Goal: Task Accomplishment & Management: Complete application form

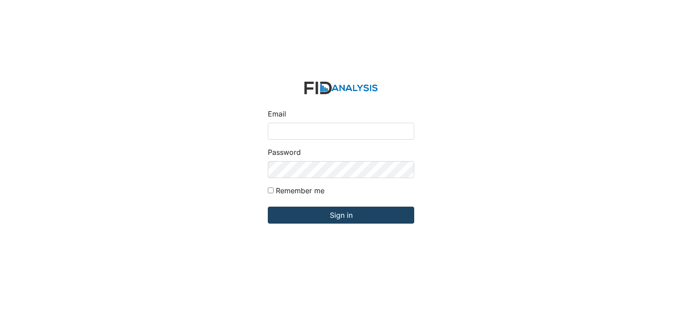
type input "[EMAIL_ADDRESS][DOMAIN_NAME]"
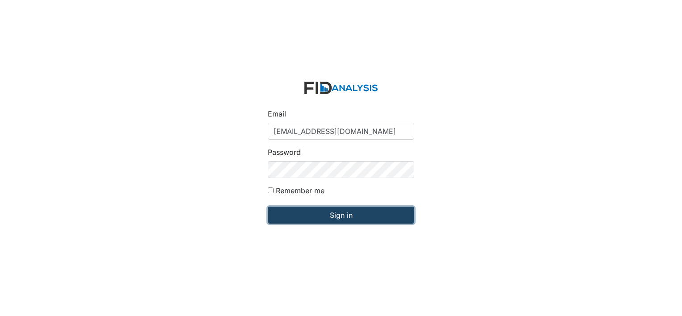
click at [341, 218] on input "Sign in" at bounding box center [341, 215] width 146 height 17
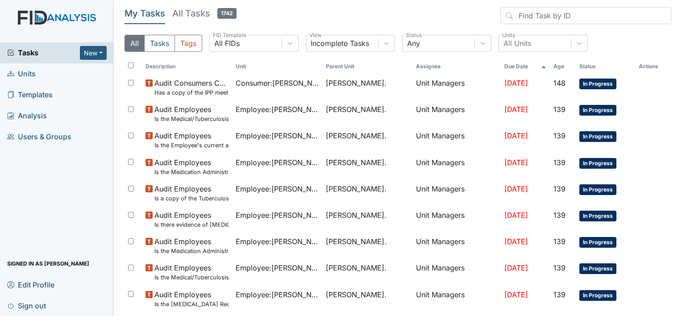
click at [34, 76] on span "Units" at bounding box center [21, 74] width 29 height 14
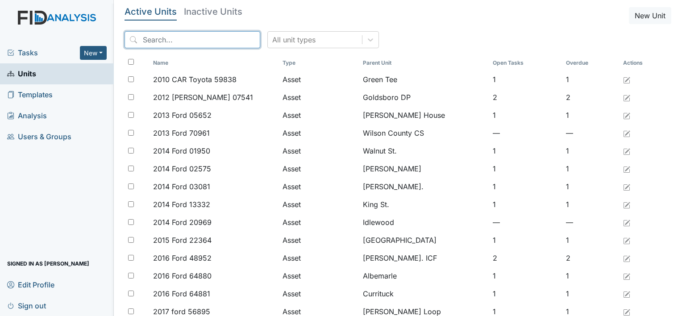
click at [141, 36] on input "search" at bounding box center [193, 39] width 136 height 17
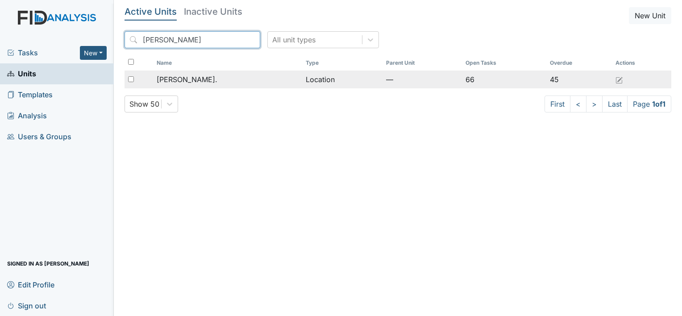
type input "William St"
click at [175, 79] on span "[PERSON_NAME]." at bounding box center [187, 79] width 61 height 11
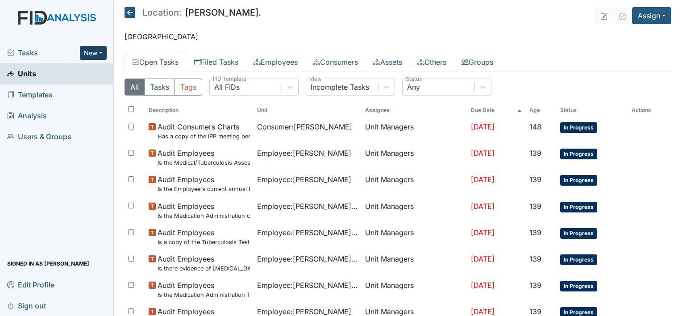
click at [102, 52] on button "New" at bounding box center [93, 53] width 27 height 14
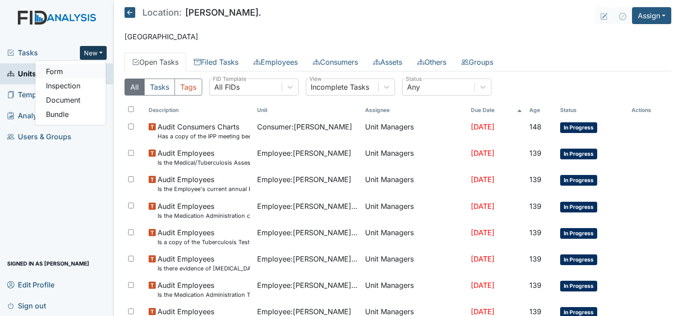
click at [91, 75] on link "Form" at bounding box center [70, 71] width 71 height 14
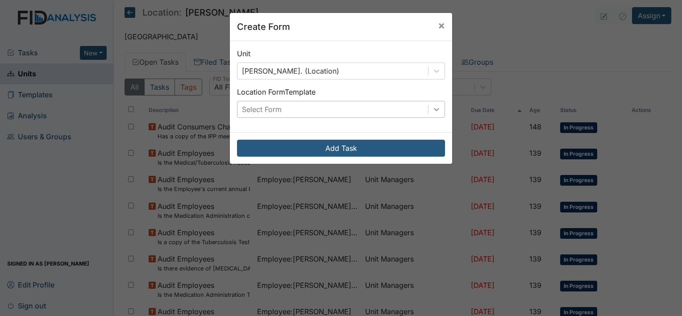
click at [432, 107] on icon at bounding box center [436, 109] width 9 height 9
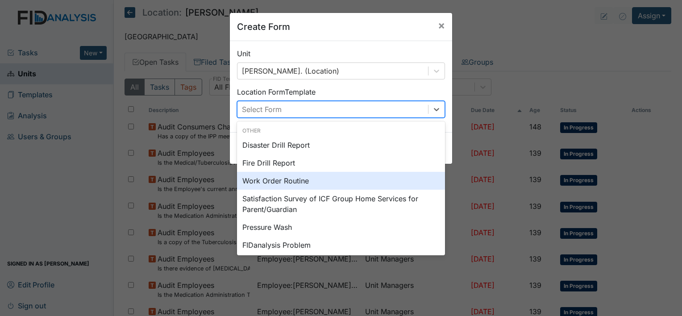
click at [356, 180] on div "Work Order Routine" at bounding box center [341, 181] width 208 height 18
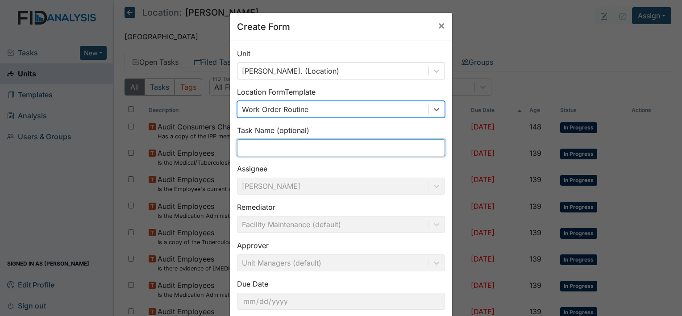
click at [342, 149] on input "text" at bounding box center [341, 147] width 208 height 17
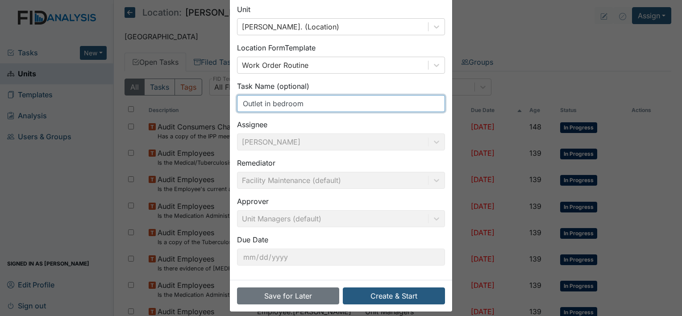
scroll to position [52, 0]
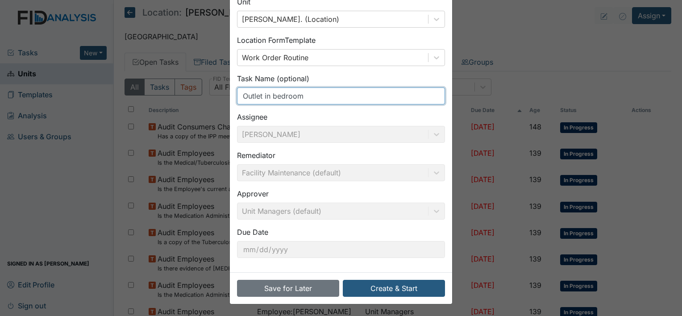
type input "Outlet in bedroom"
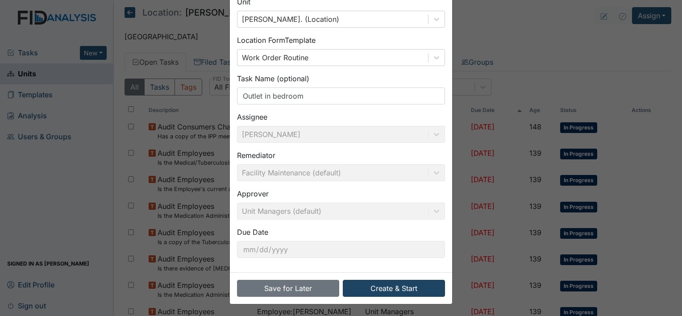
click at [395, 290] on button "Create & Start" at bounding box center [394, 288] width 102 height 17
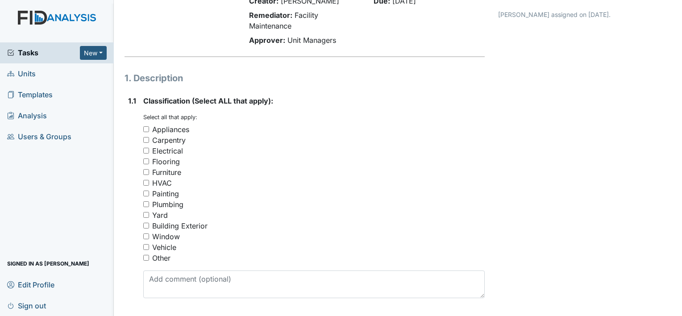
scroll to position [78, 0]
click at [145, 148] on input "Electrical" at bounding box center [146, 150] width 6 height 6
checkbox input "true"
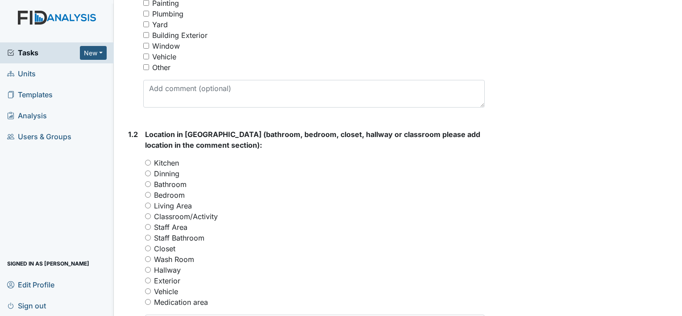
scroll to position [293, 0]
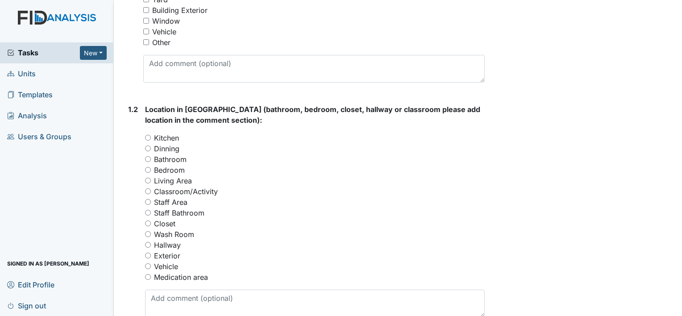
click at [148, 170] on input "Bedroom" at bounding box center [148, 170] width 6 height 6
radio input "true"
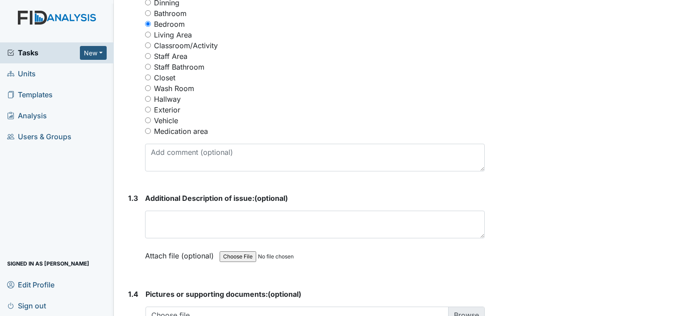
scroll to position [443, 0]
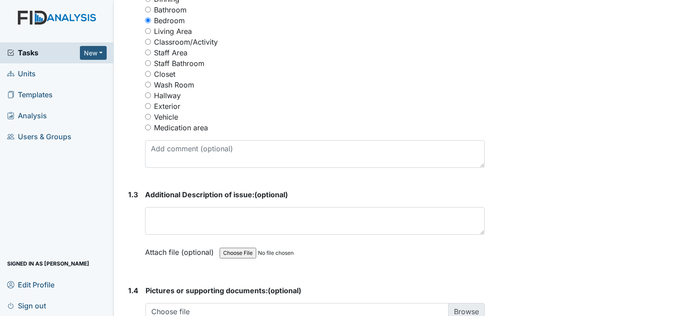
click at [204, 216] on textarea at bounding box center [315, 221] width 340 height 28
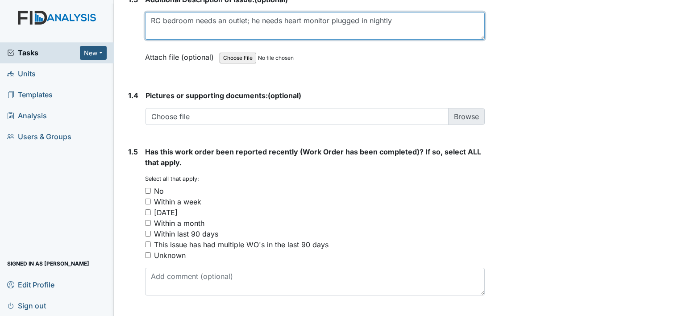
scroll to position [642, 0]
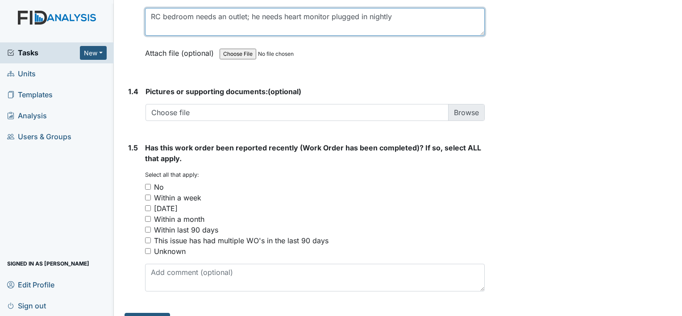
type textarea "RC bedroom needs an outlet; he needs heart monitor plugged in nightly"
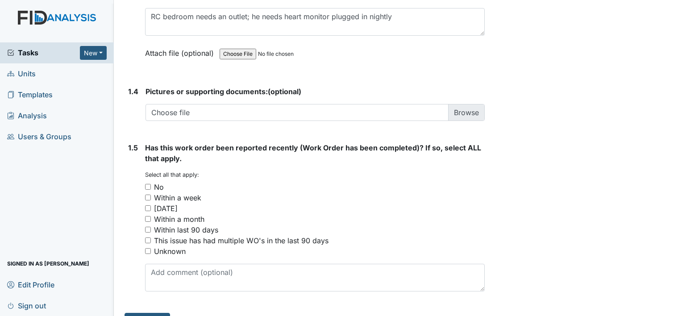
click at [146, 184] on input "No" at bounding box center [148, 187] width 6 height 6
checkbox input "true"
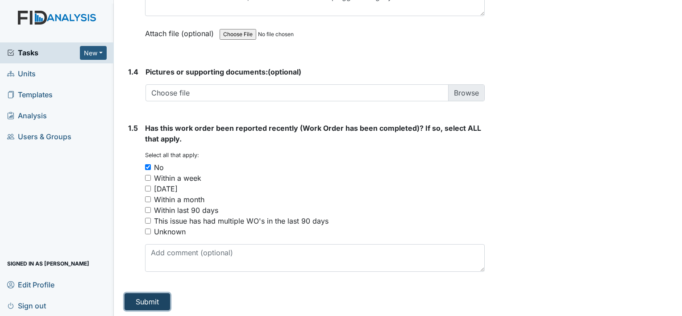
click at [146, 299] on button "Submit" at bounding box center [148, 301] width 46 height 17
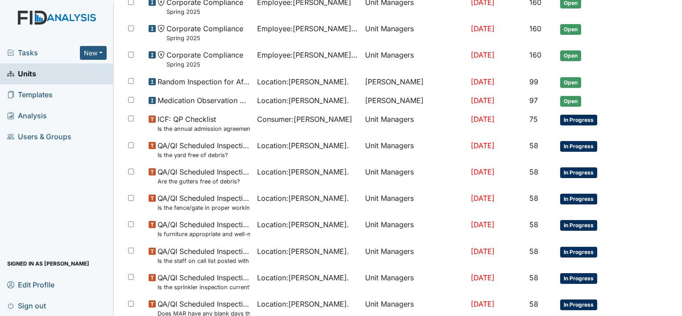
scroll to position [653, 0]
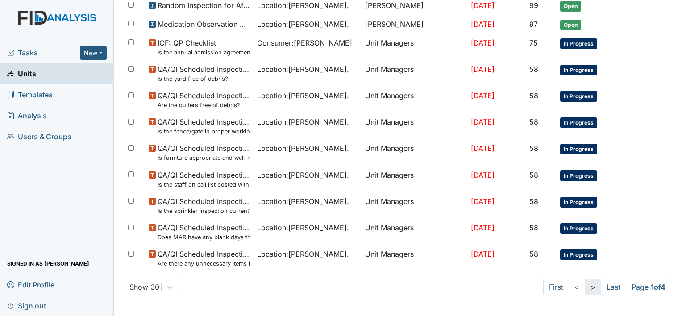
click at [585, 288] on link ">" at bounding box center [593, 286] width 17 height 17
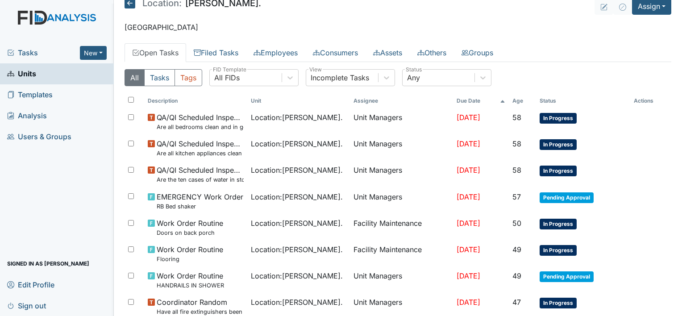
scroll to position [3, 0]
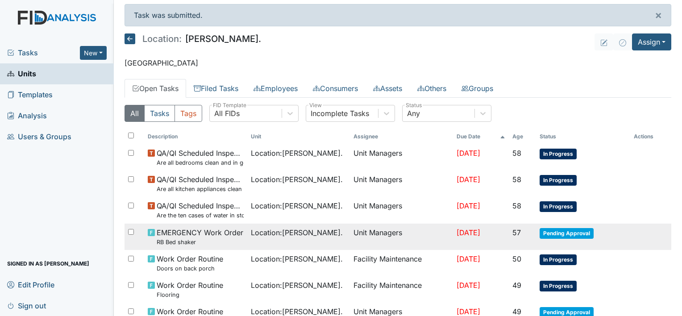
click at [585, 236] on span "Pending Approval" at bounding box center [567, 233] width 54 height 11
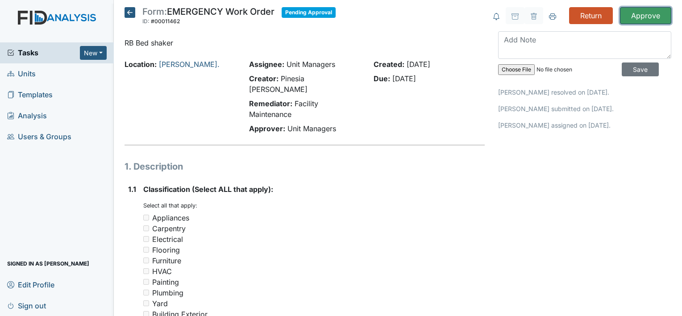
click at [644, 18] on input "Approve" at bounding box center [645, 15] width 51 height 17
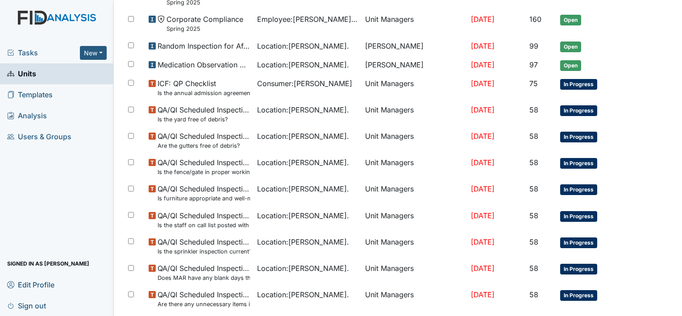
scroll to position [653, 0]
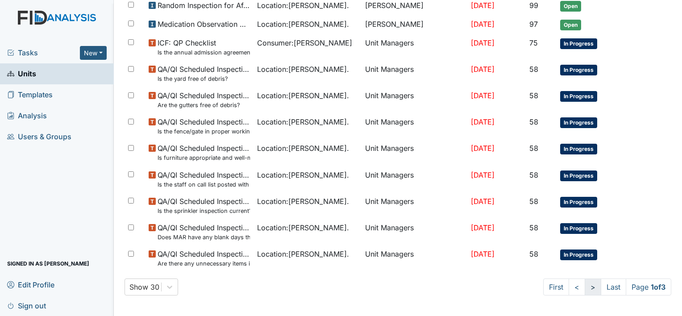
click at [585, 286] on link ">" at bounding box center [593, 286] width 17 height 17
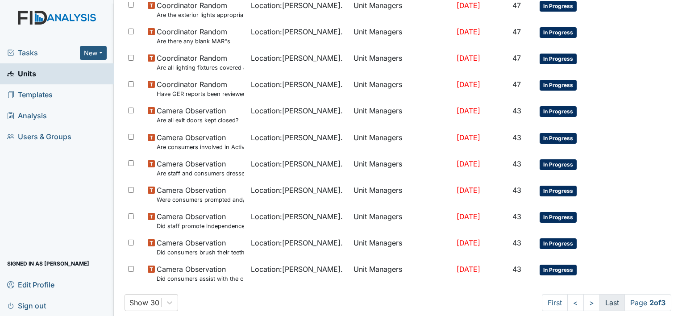
click at [602, 305] on link "Last" at bounding box center [611, 302] width 25 height 17
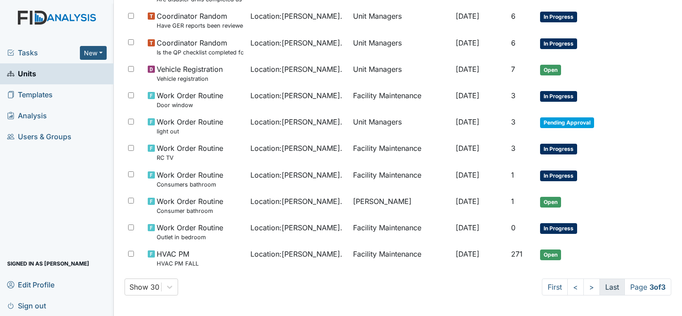
scroll to position [637, 0]
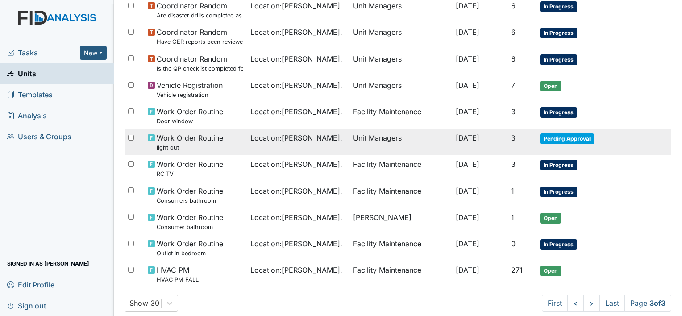
click at [569, 133] on span "Pending Approval" at bounding box center [567, 138] width 54 height 11
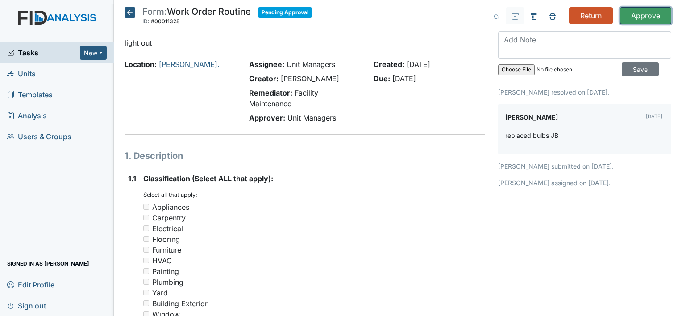
click at [640, 14] on input "Approve" at bounding box center [645, 15] width 51 height 17
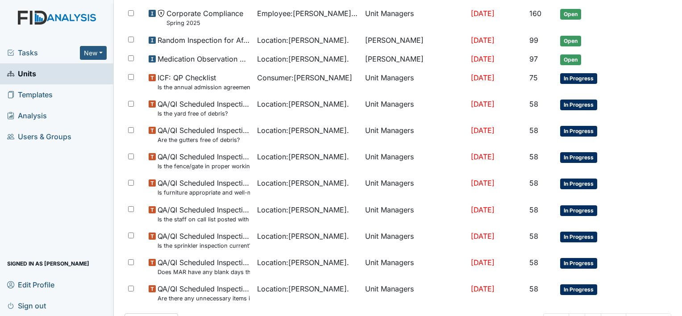
scroll to position [653, 0]
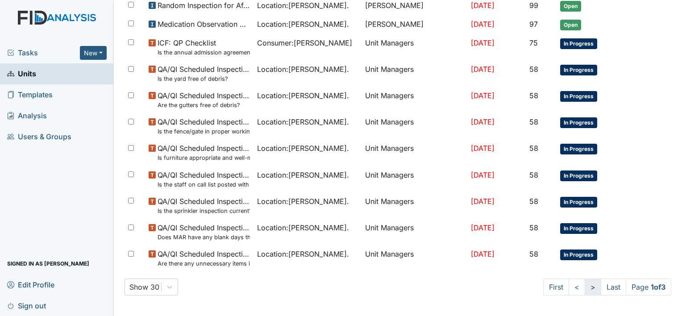
click at [585, 290] on link ">" at bounding box center [593, 286] width 17 height 17
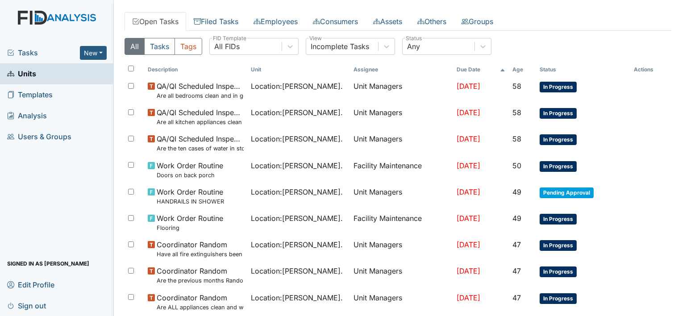
scroll to position [41, 0]
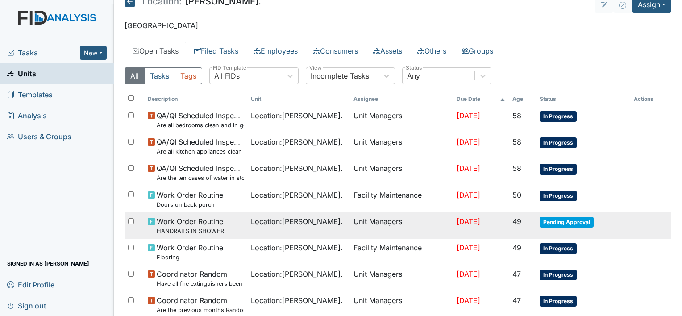
click at [580, 225] on span "Pending Approval" at bounding box center [567, 222] width 54 height 11
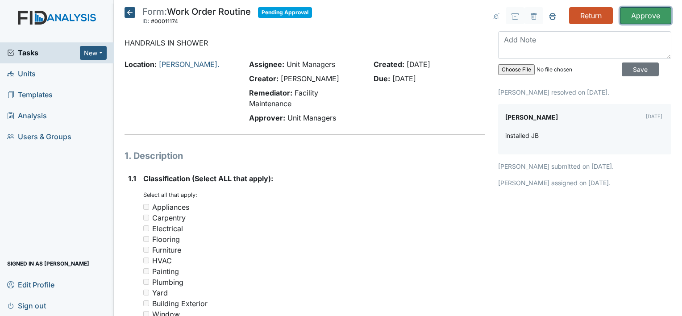
click at [637, 14] on input "Approve" at bounding box center [645, 15] width 51 height 17
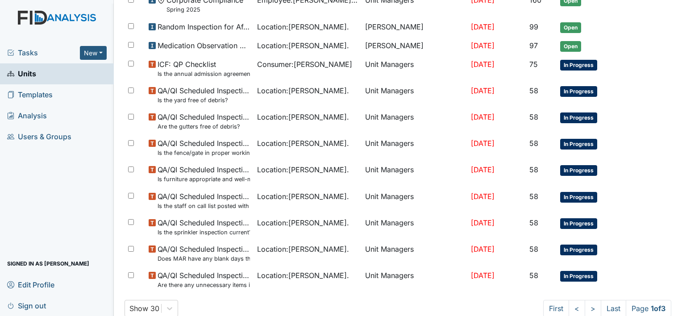
scroll to position [653, 0]
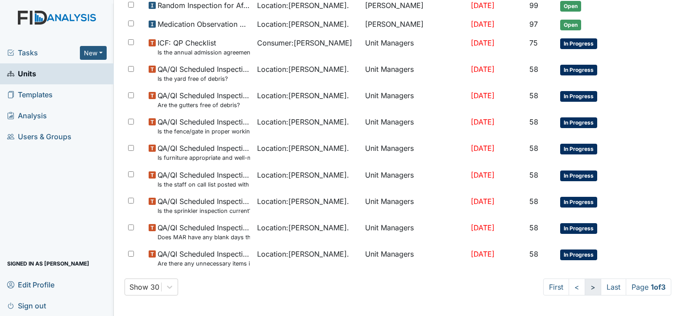
click at [585, 287] on link ">" at bounding box center [593, 286] width 17 height 17
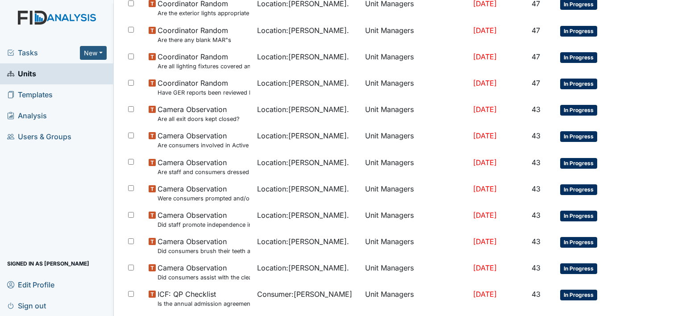
scroll to position [669, 0]
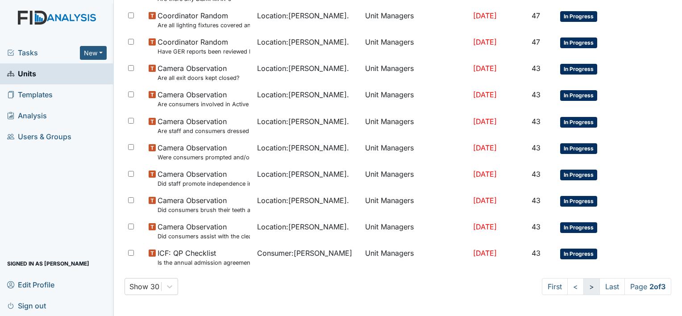
click at [583, 283] on link ">" at bounding box center [591, 286] width 17 height 17
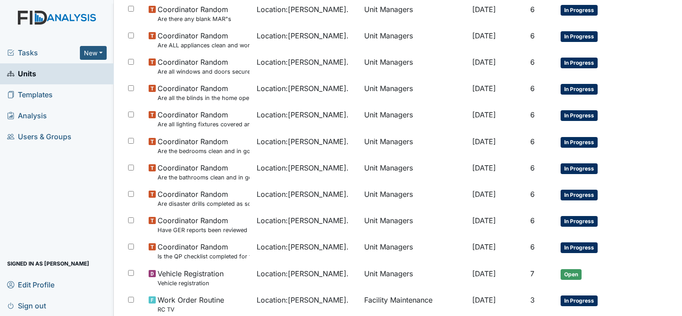
scroll to position [600, 0]
